Goal: Find specific page/section

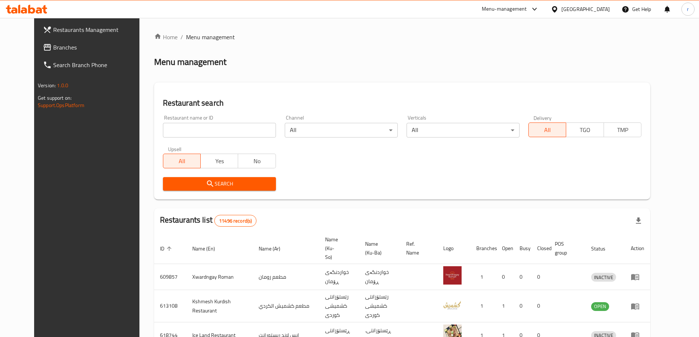
click at [182, 126] on input "search" at bounding box center [219, 130] width 113 height 15
paste input "668129"
type input "668129"
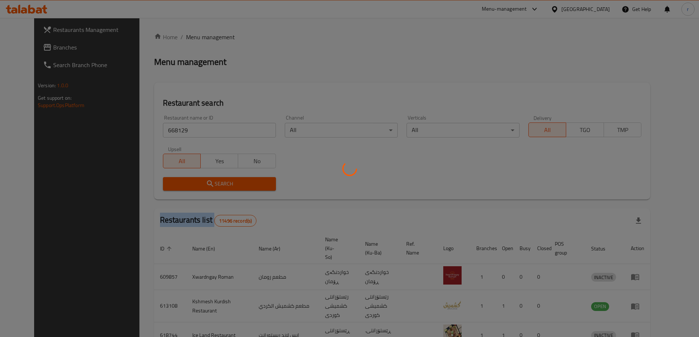
click at [185, 179] on div at bounding box center [349, 168] width 699 height 337
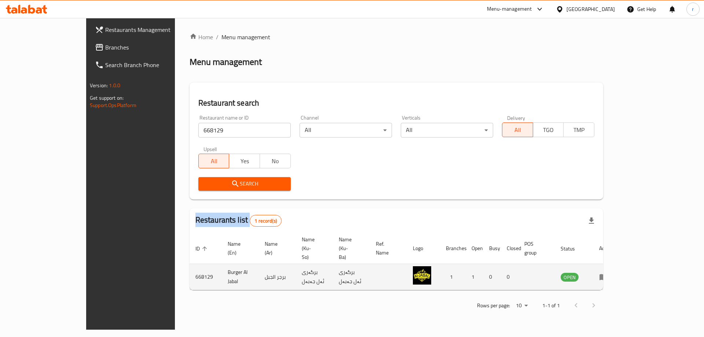
click at [608, 274] on icon "enhanced table" at bounding box center [604, 277] width 8 height 6
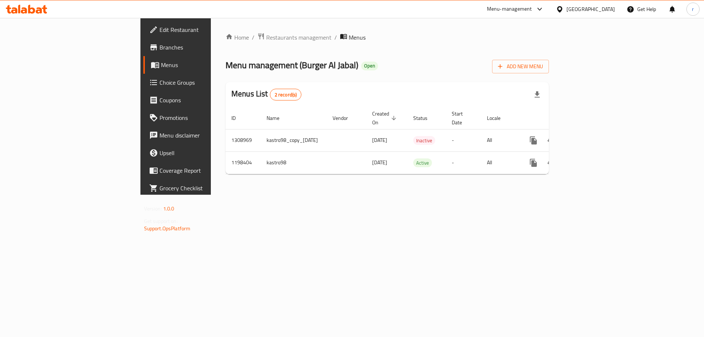
click at [160, 46] on span "Branches" at bounding box center [206, 47] width 93 height 9
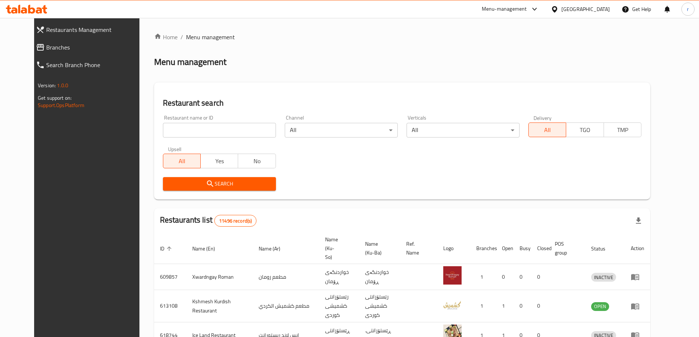
click at [172, 132] on input "search" at bounding box center [219, 130] width 113 height 15
paste input "[PERSON_NAME]"
type input "[PERSON_NAME]"
click at [182, 178] on button "Search" at bounding box center [219, 184] width 113 height 14
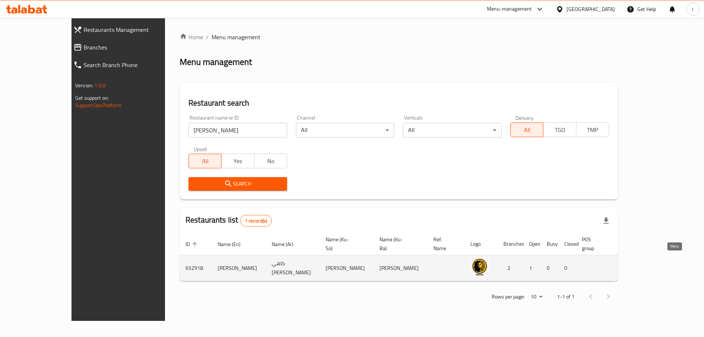
click at [666, 266] on icon "enhanced table" at bounding box center [661, 269] width 8 height 6
